Goal: Task Accomplishment & Management: Manage account settings

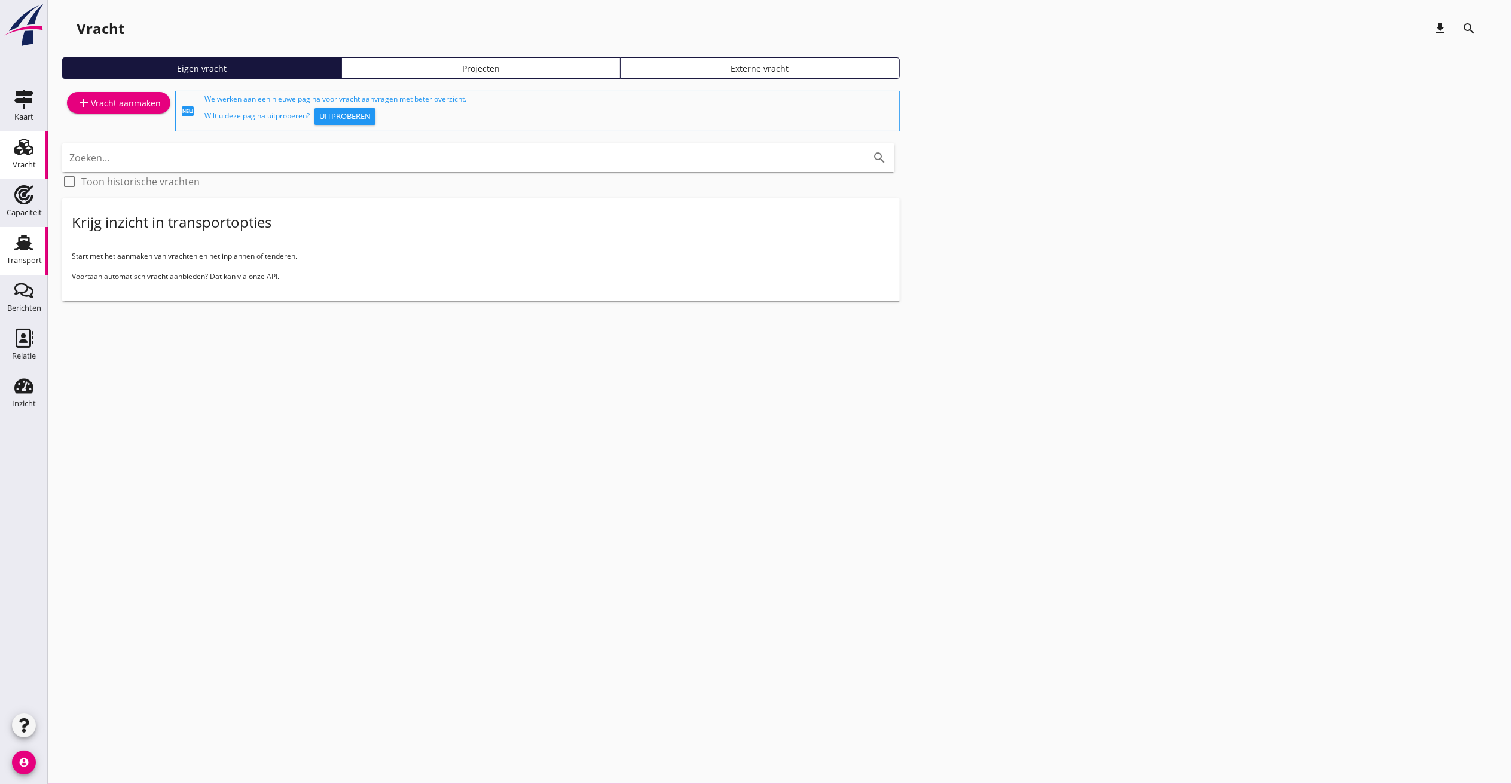
click at [19, 239] on use at bounding box center [24, 242] width 19 height 15
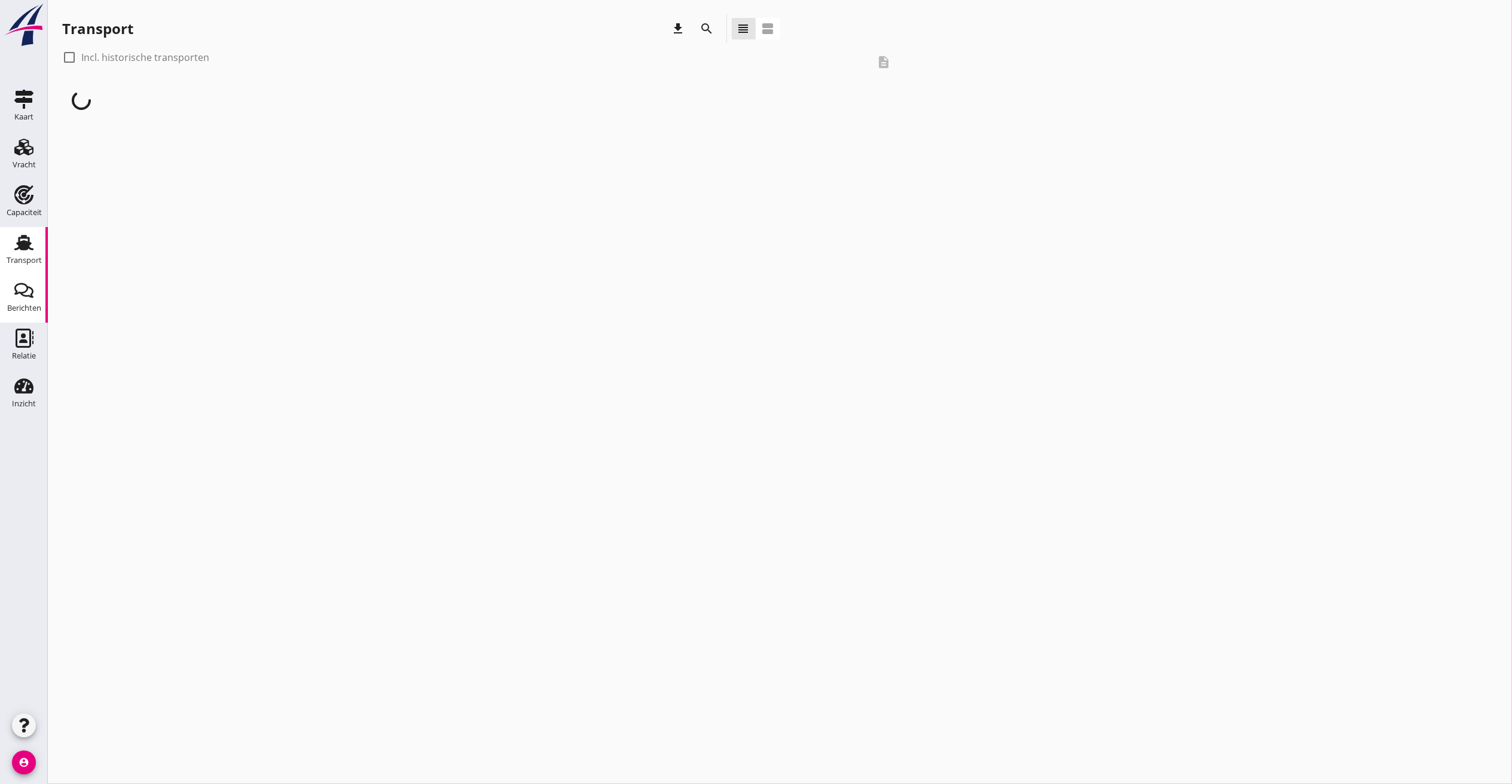
click at [19, 287] on icon "Berichten" at bounding box center [24, 290] width 19 height 19
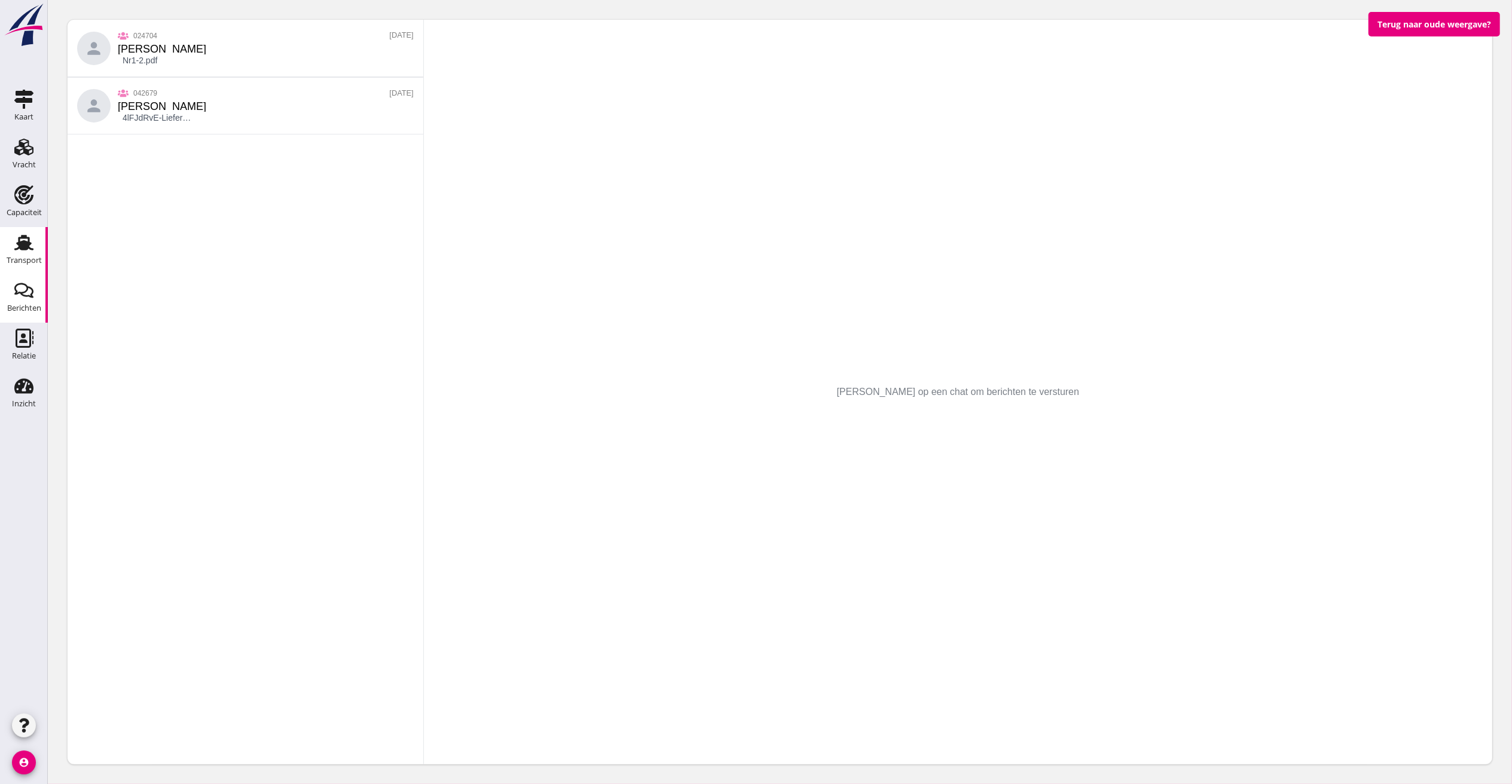
click at [29, 247] on use at bounding box center [24, 242] width 19 height 15
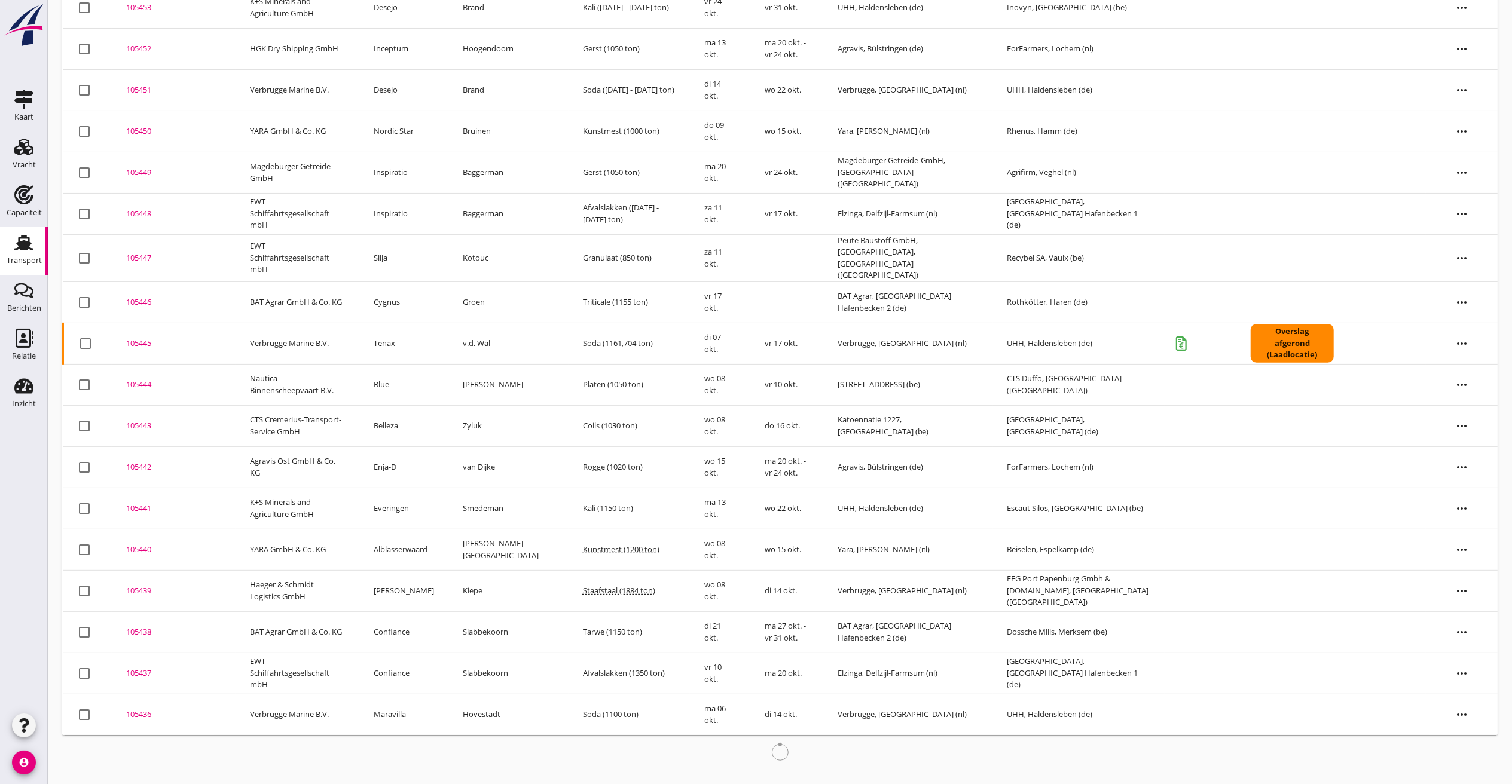
scroll to position [212, 0]
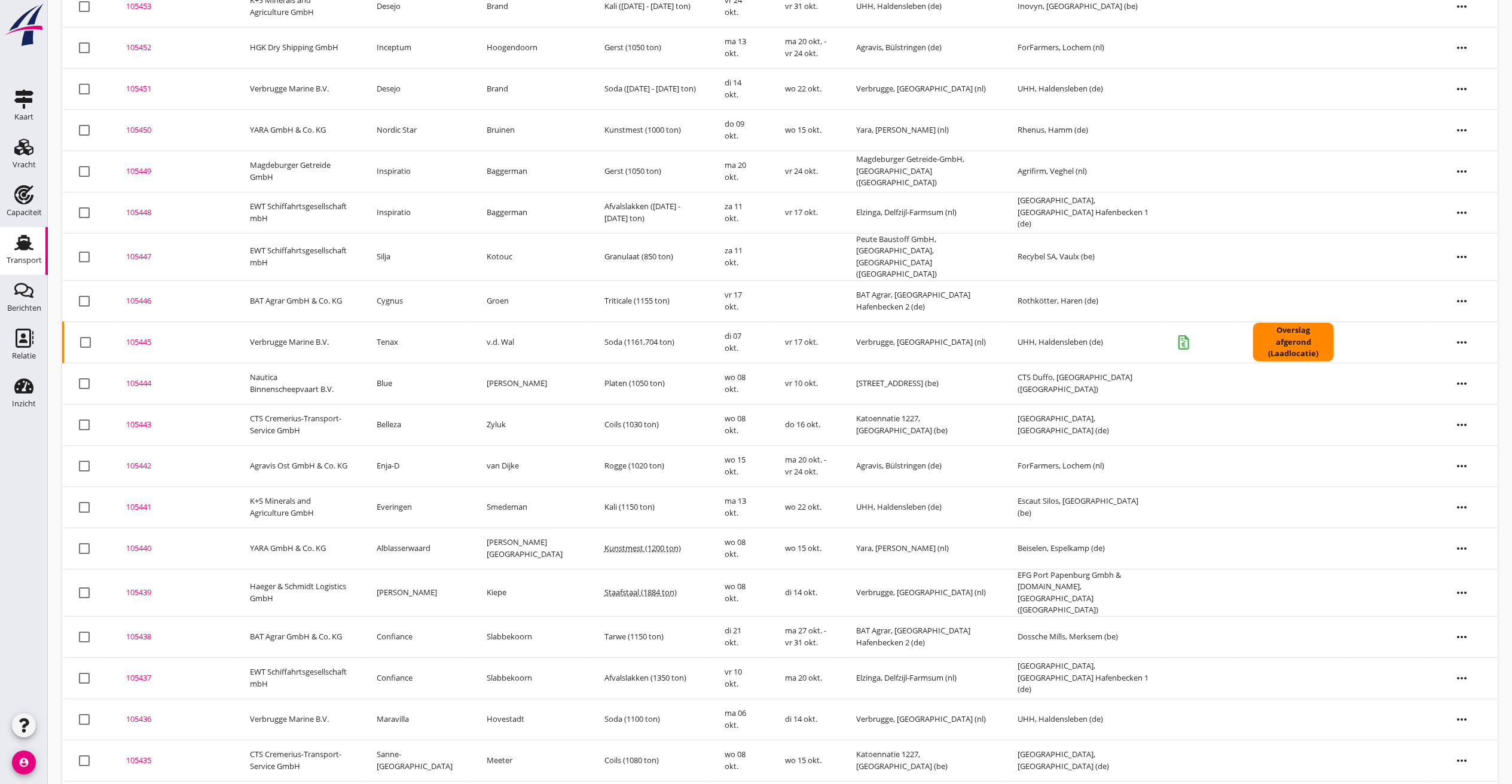
click at [132, 378] on div "105444" at bounding box center [173, 384] width 95 height 12
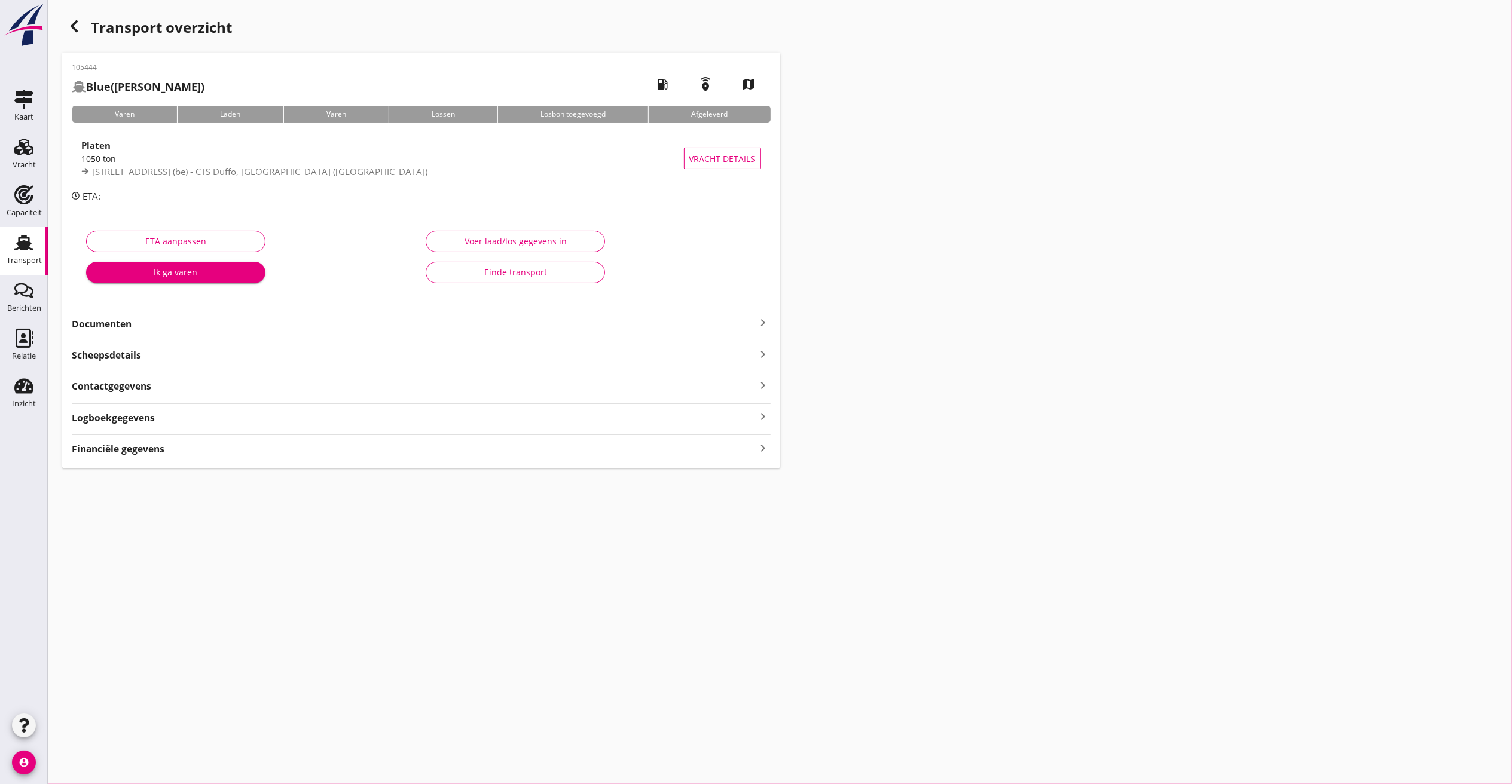
click at [120, 415] on strong "Logboekgegevens" at bounding box center [113, 418] width 83 height 14
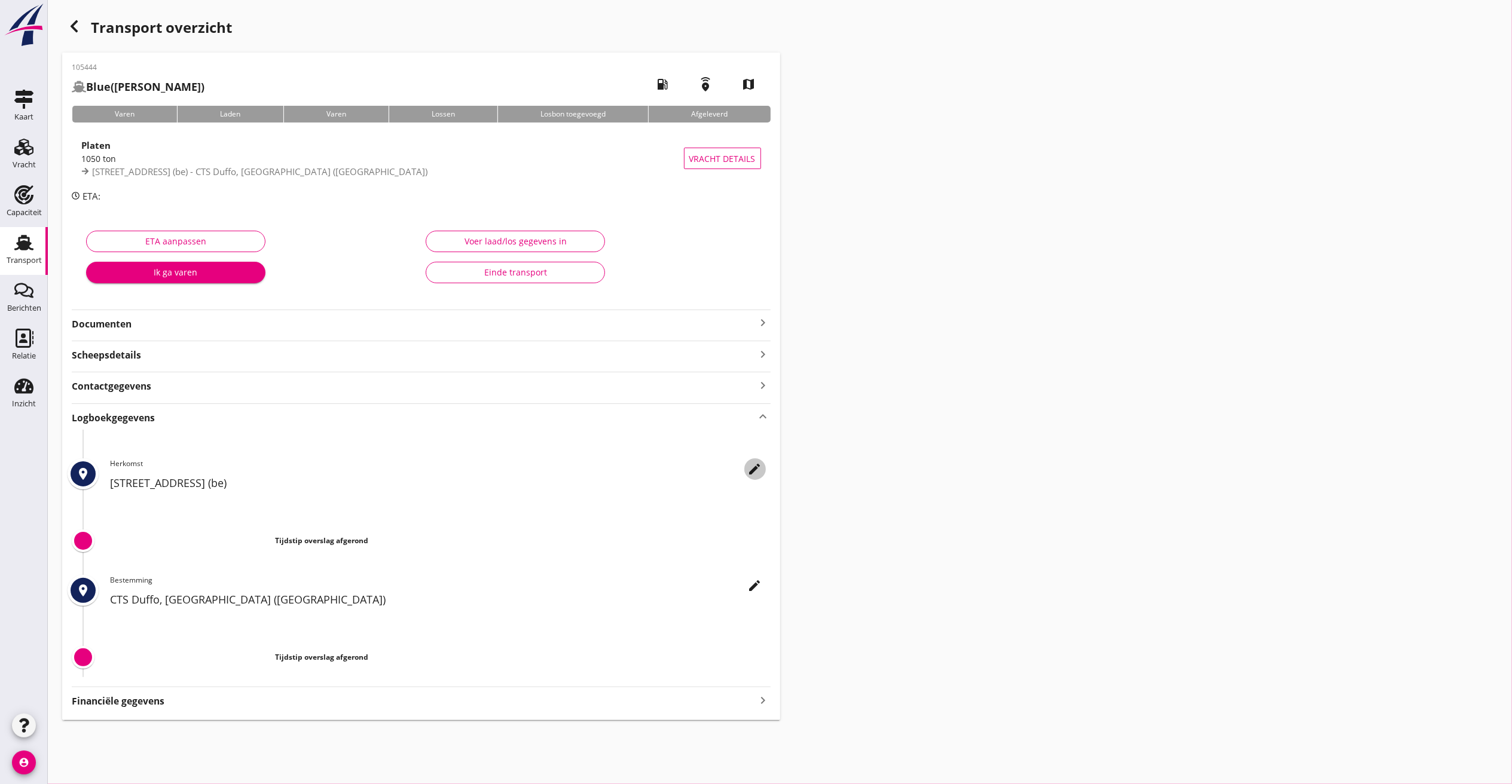
click at [751, 464] on icon "edit" at bounding box center [755, 468] width 14 height 14
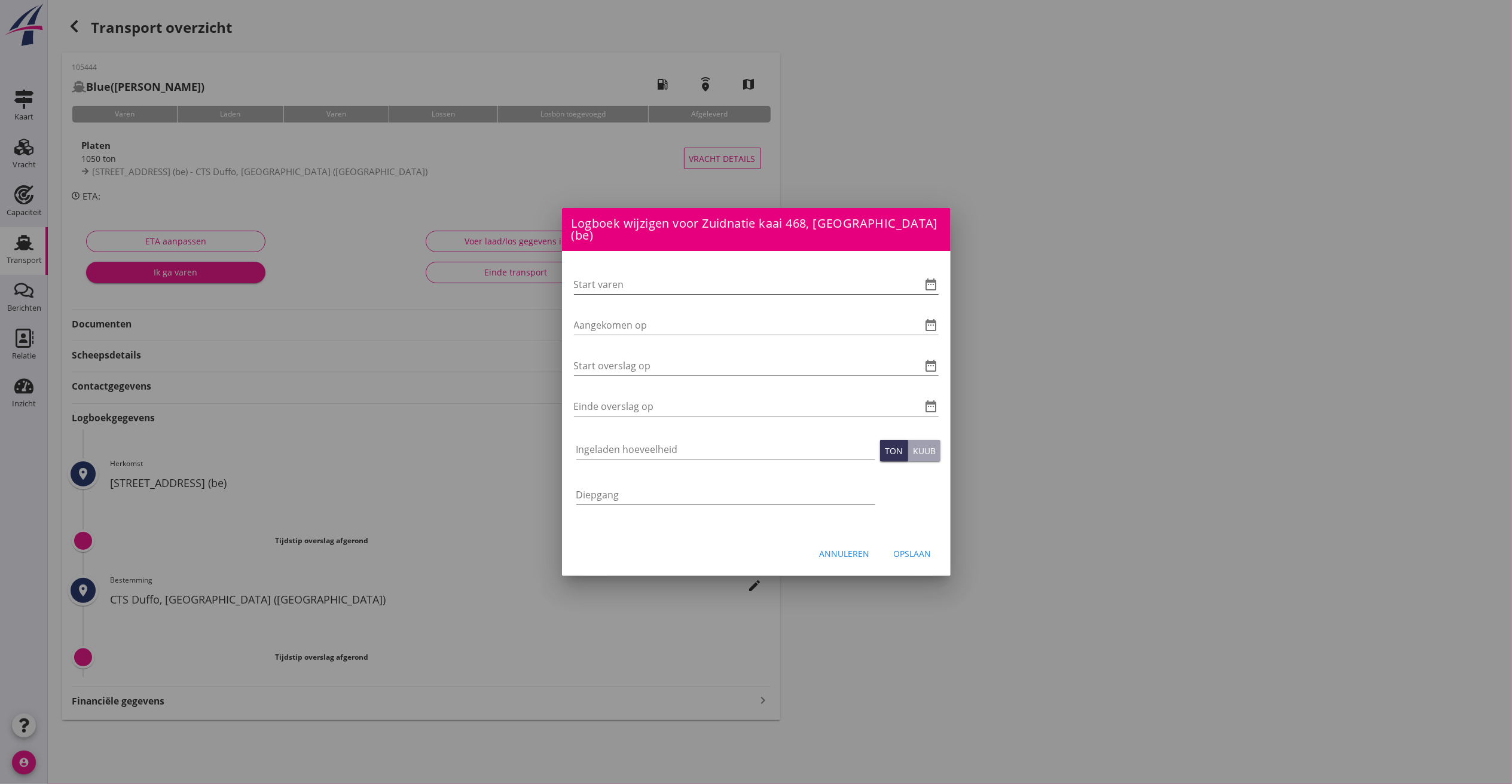
click at [617, 276] on input "Start varen" at bounding box center [740, 284] width 331 height 19
type input "[DATE] 06:00"
type input "[DATE] 08:20"
type input "[DATE] 11:05"
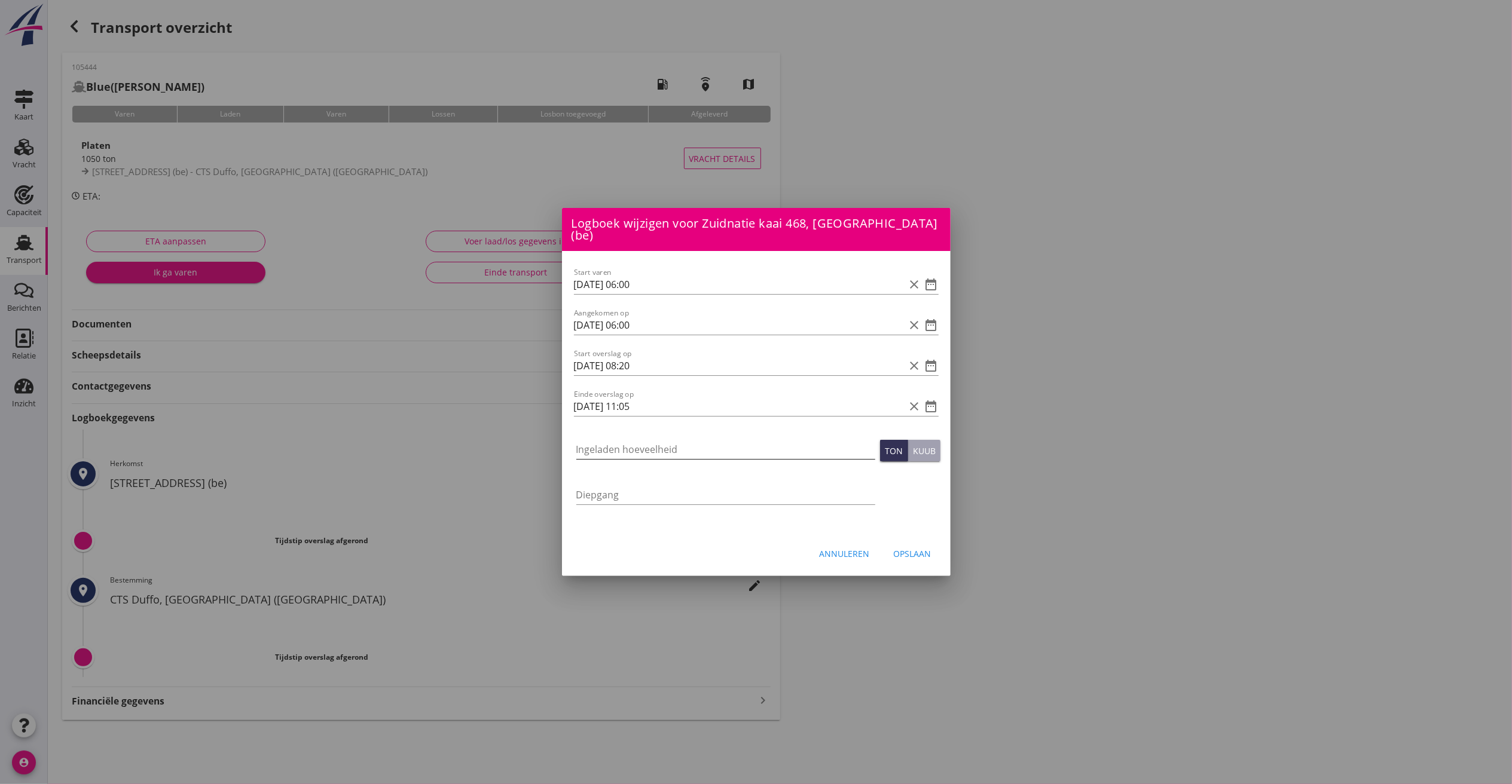
click at [642, 446] on input "Ingeladen hoeveelheid" at bounding box center [726, 449] width 299 height 19
type input "1212.000"
click at [899, 533] on div "Annuleren Opslaan" at bounding box center [756, 554] width 388 height 41
click at [909, 548] on div "Opslaan" at bounding box center [913, 554] width 38 height 13
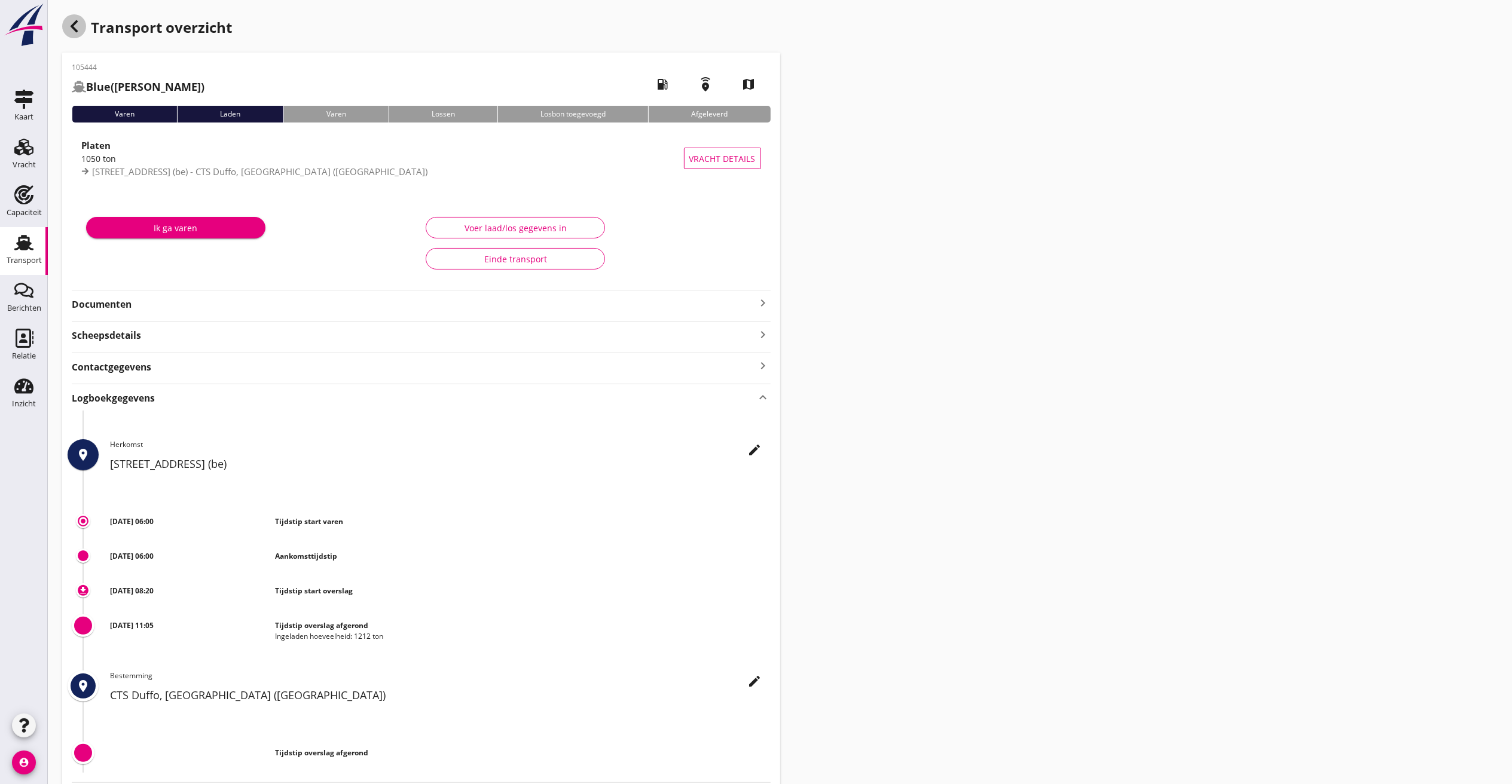
click at [79, 24] on icon "button" at bounding box center [73, 26] width 14 height 14
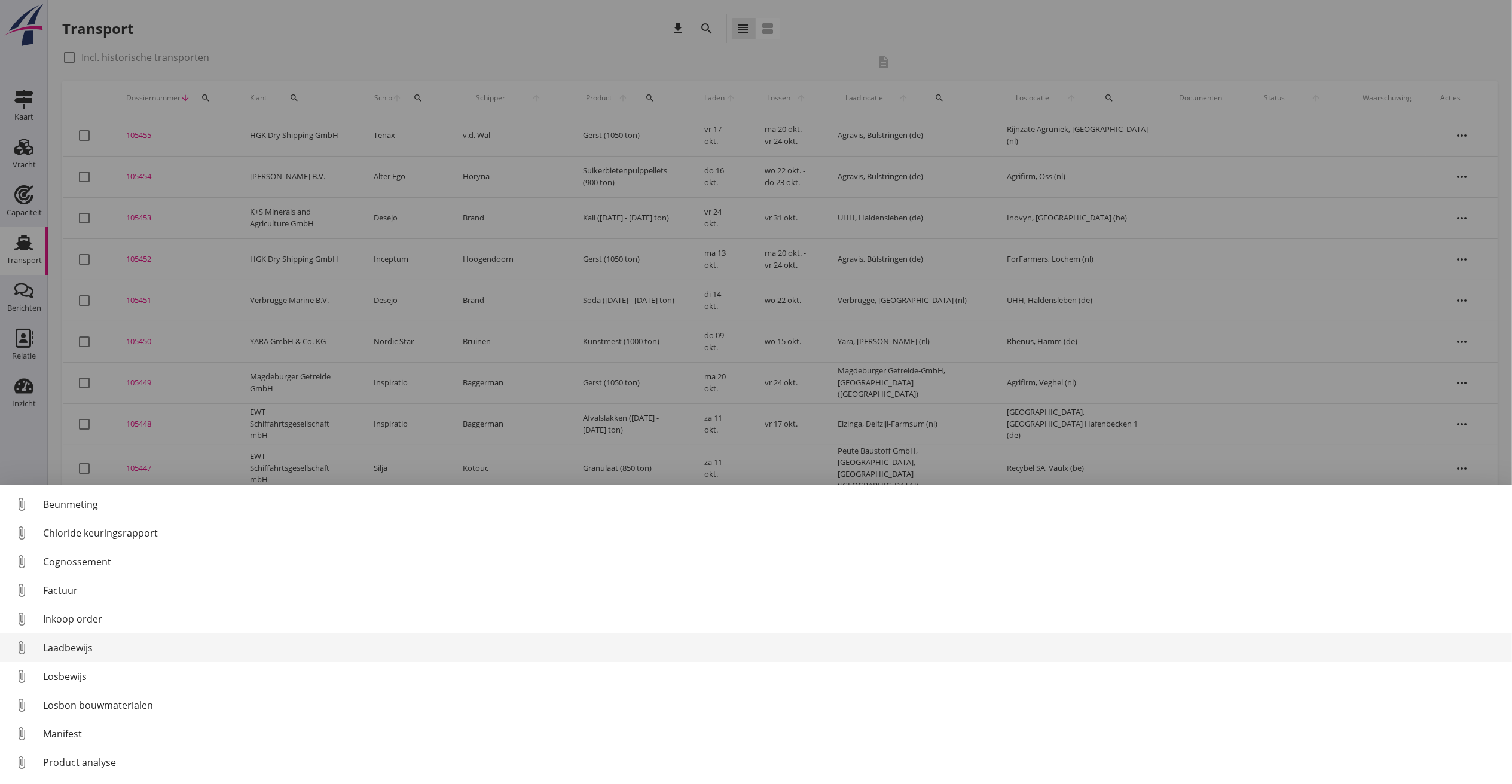
click at [85, 644] on div "Laadbewijs" at bounding box center [772, 647] width 1460 height 14
click at [86, 649] on div "Laadbewijs" at bounding box center [772, 647] width 1460 height 14
